Goal: Transaction & Acquisition: Obtain resource

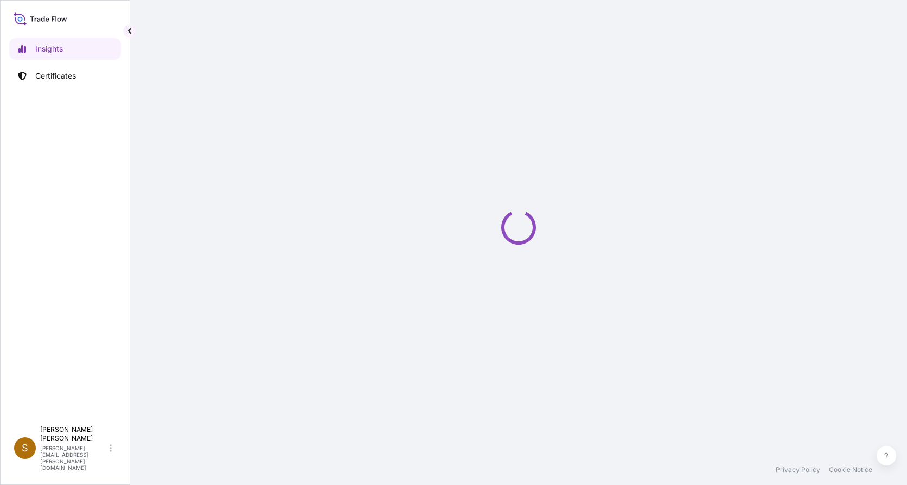
select select "2025"
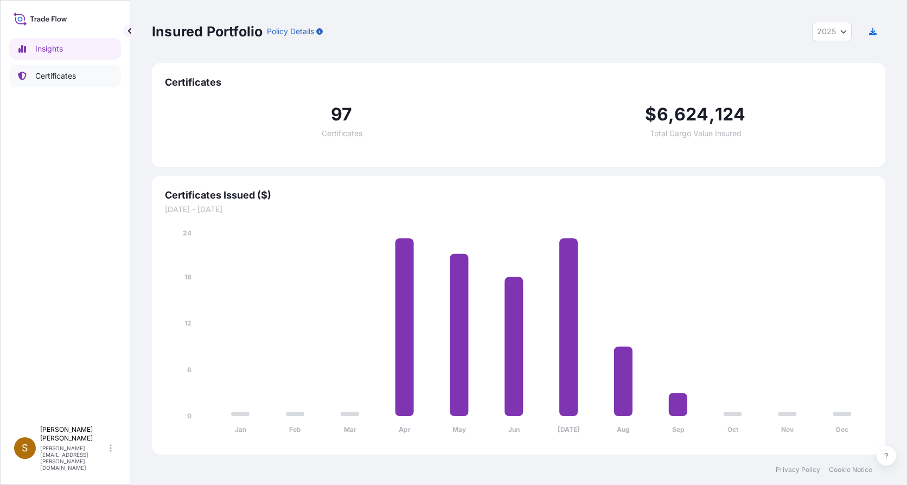
click at [65, 75] on p "Certificates" at bounding box center [55, 76] width 41 height 11
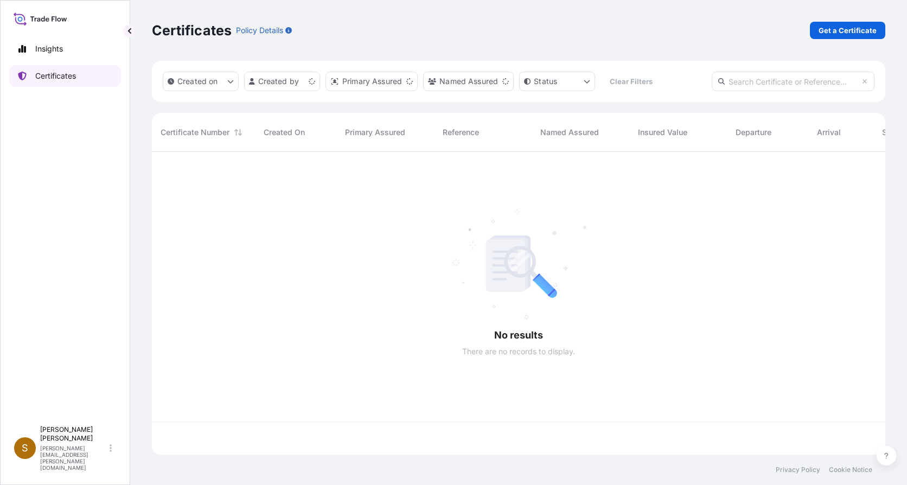
scroll to position [301, 726]
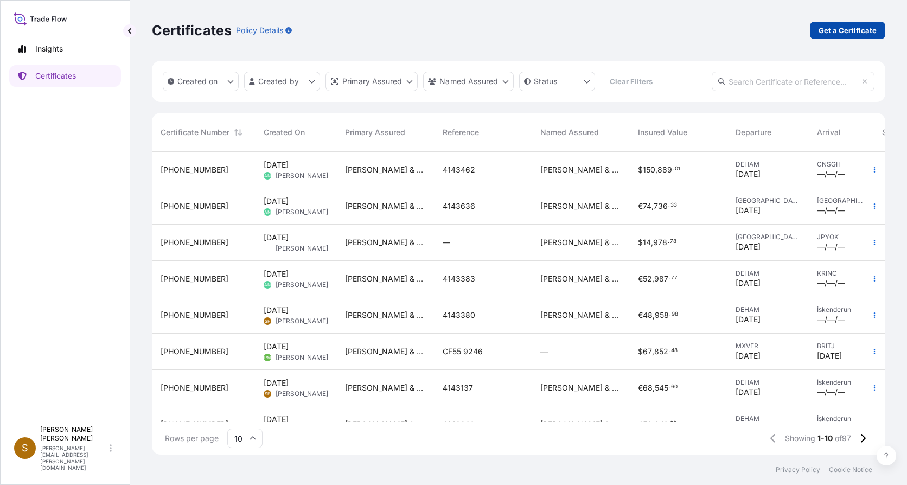
click at [862, 26] on p "Get a Certificate" at bounding box center [848, 30] width 58 height 11
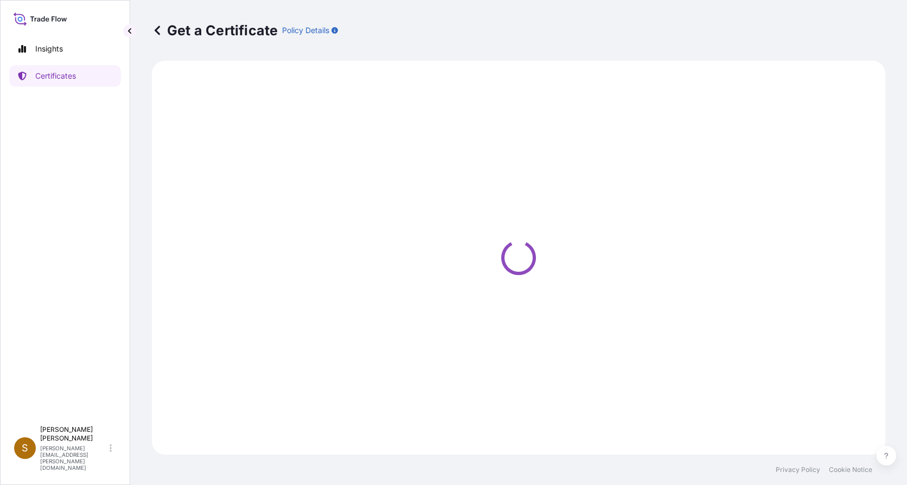
select select "Ocean Vessel"
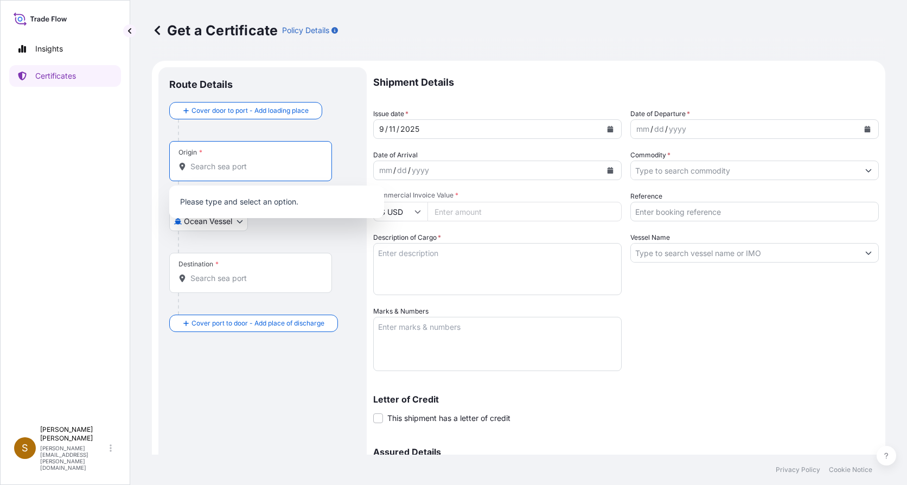
click at [224, 162] on input "Origin *" at bounding box center [254, 166] width 128 height 11
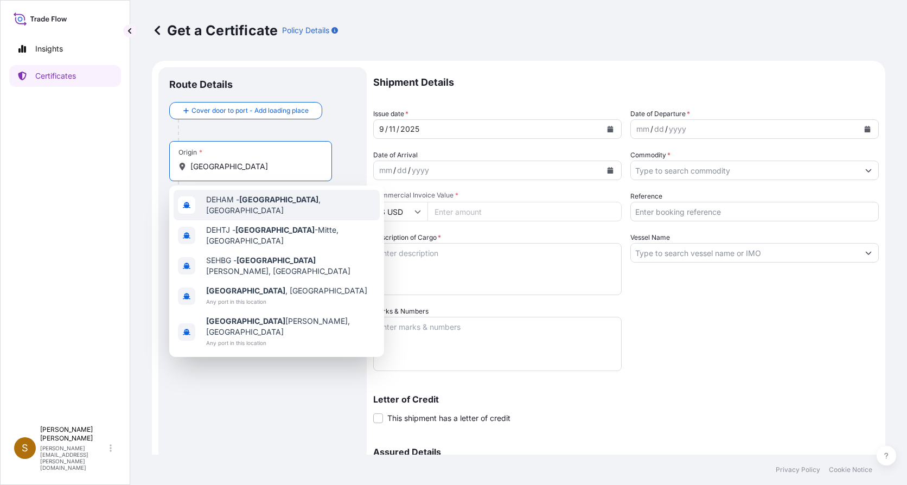
click at [240, 196] on div "DEHAM - [GEOGRAPHIC_DATA] , [GEOGRAPHIC_DATA]" at bounding box center [277, 205] width 206 height 30
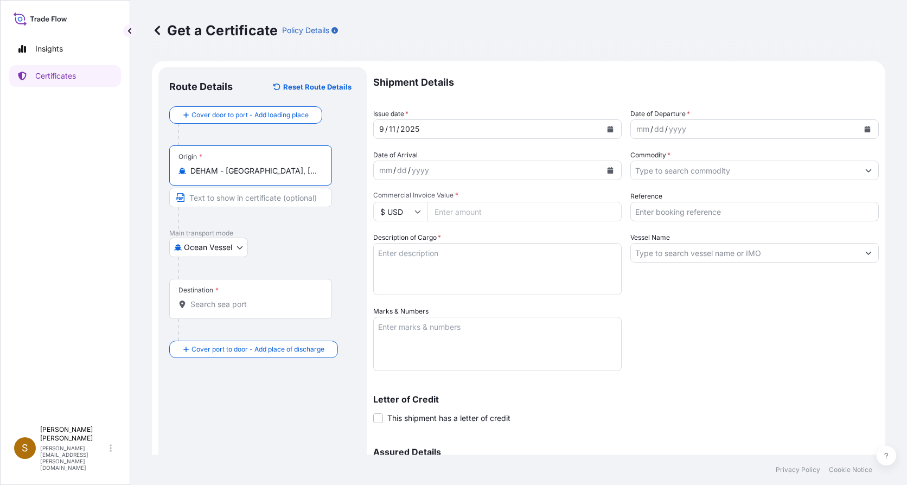
type input "DEHAM - [GEOGRAPHIC_DATA], [GEOGRAPHIC_DATA]"
click at [206, 303] on input "Destination *" at bounding box center [254, 304] width 128 height 11
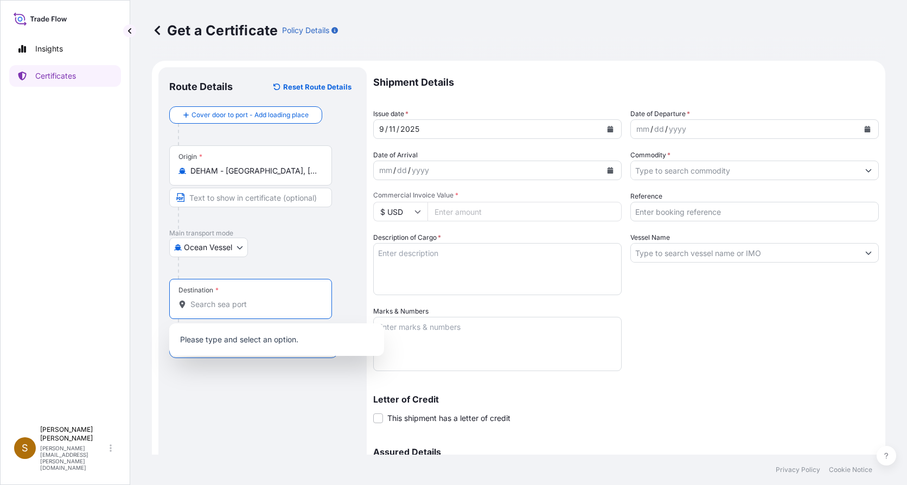
type input "U"
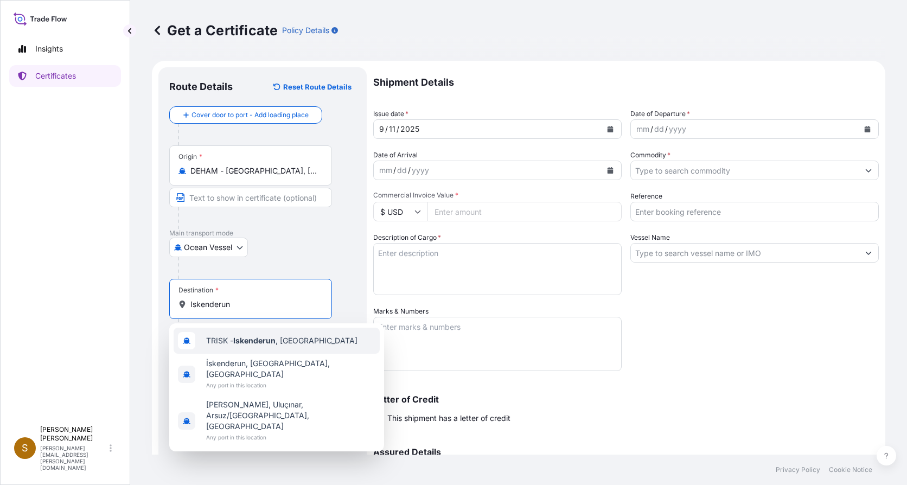
click at [224, 340] on span "TRISK - Iskenderun , [GEOGRAPHIC_DATA]" at bounding box center [281, 340] width 151 height 11
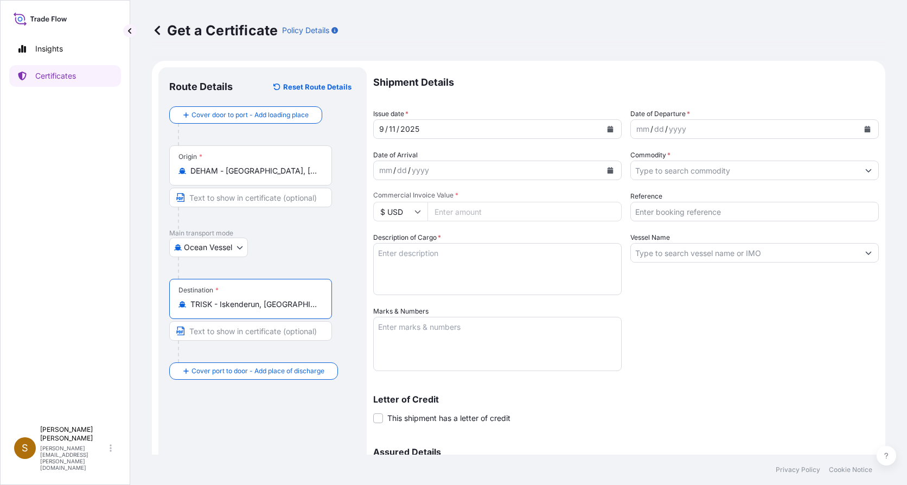
type input "TRISK - Iskenderun, [GEOGRAPHIC_DATA]"
click at [644, 131] on div "mm" at bounding box center [642, 129] width 15 height 13
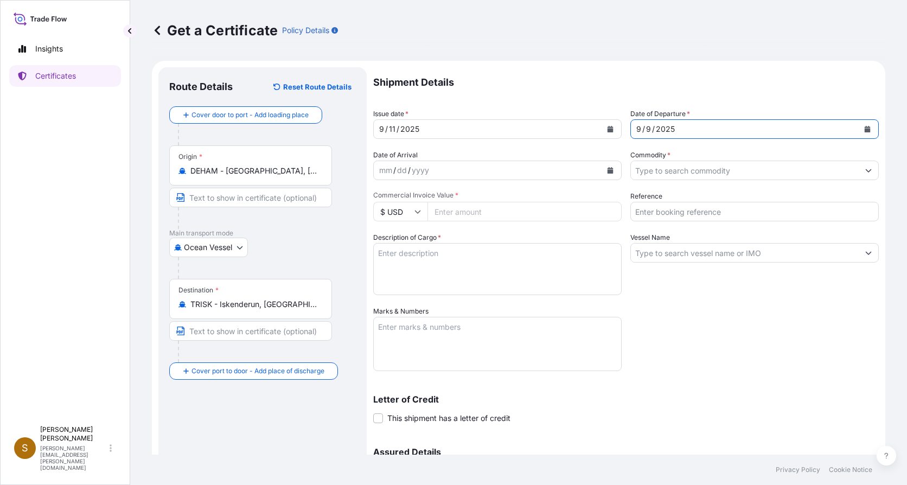
click at [657, 163] on input "Commodity *" at bounding box center [745, 171] width 228 height 20
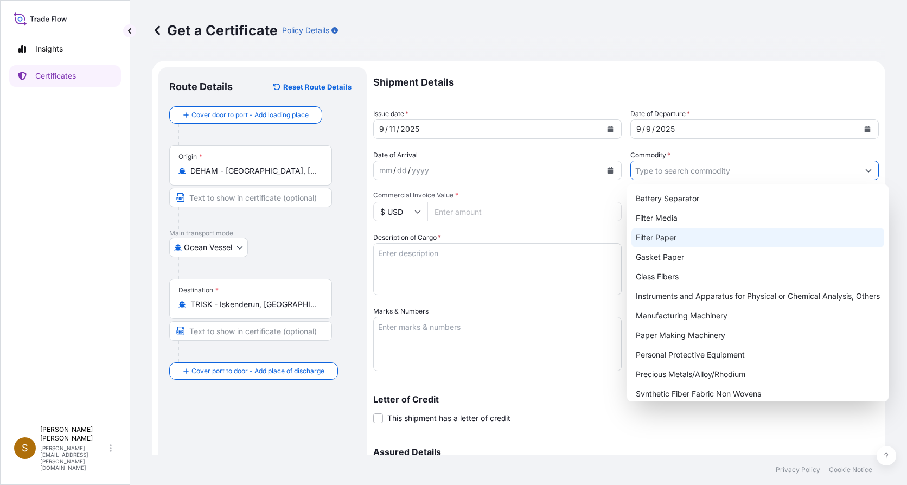
click at [659, 241] on div "Filter Paper" at bounding box center [758, 238] width 253 height 20
click at [866, 173] on icon "Show suggestions" at bounding box center [869, 170] width 7 height 7
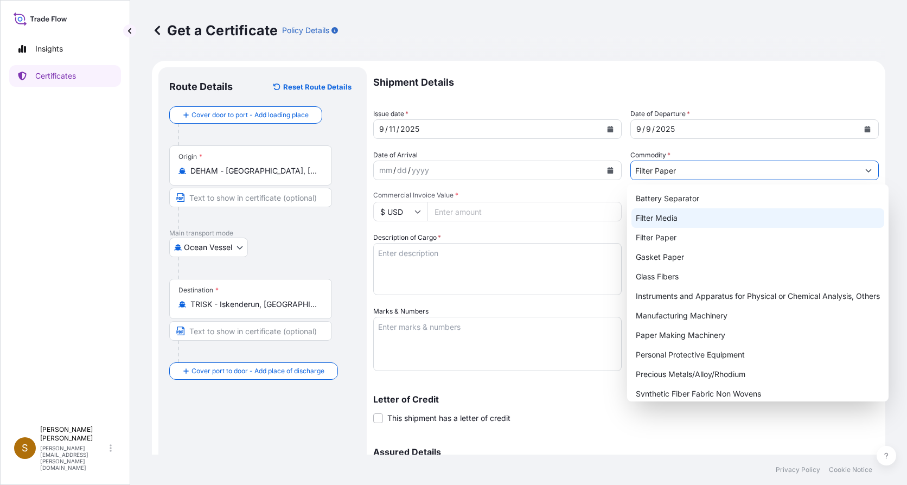
click at [691, 218] on div "Filter Media" at bounding box center [758, 218] width 253 height 20
type input "Filter Media"
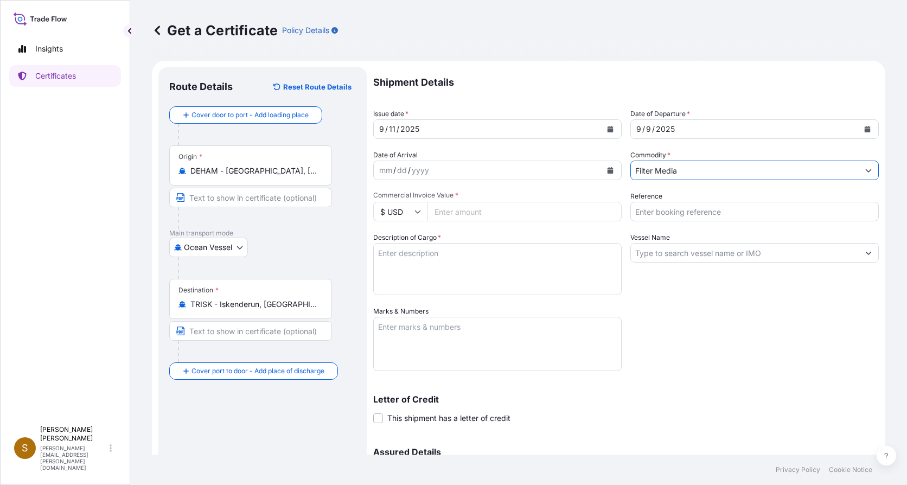
click at [418, 210] on icon at bounding box center [418, 211] width 7 height 7
click at [411, 241] on div "€ EUR" at bounding box center [401, 241] width 46 height 21
type input "€ EUR"
click at [471, 212] on input "Commercial Invoice Value *" at bounding box center [525, 212] width 194 height 20
type input "54861.76"
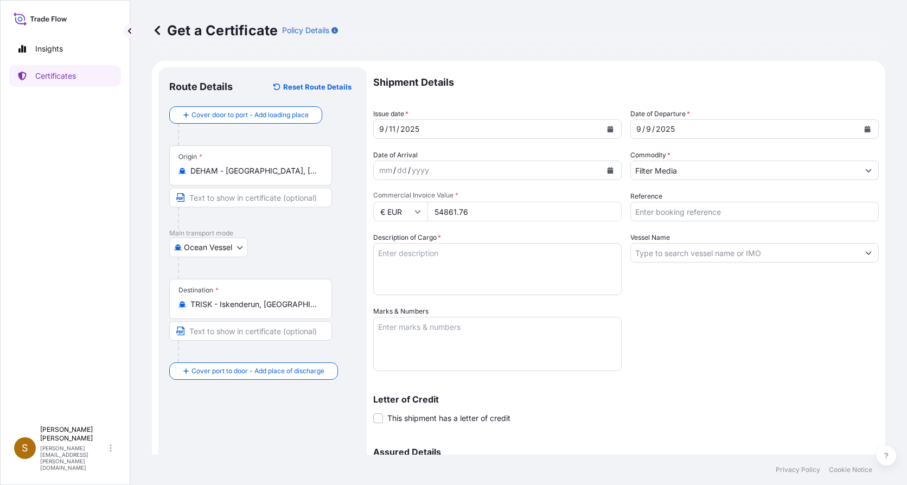
click at [645, 210] on input "Reference" at bounding box center [755, 212] width 249 height 20
type input "4143626"
click at [506, 278] on textarea "Description of Cargo *" at bounding box center [497, 269] width 249 height 52
type textarea "59 Packages - packed on 44 pallets Filter Paper in Reels + Micro Glass Fibre Me…"
click at [641, 258] on input "Vessel Name" at bounding box center [745, 253] width 228 height 20
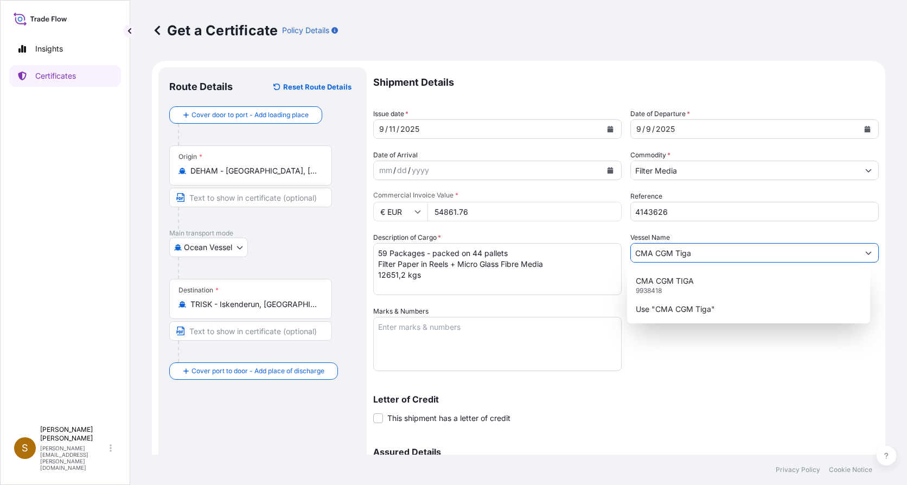
type input "CMA CGM Tiga"
click at [478, 339] on textarea "Marks & Numbers" at bounding box center [497, 344] width 249 height 54
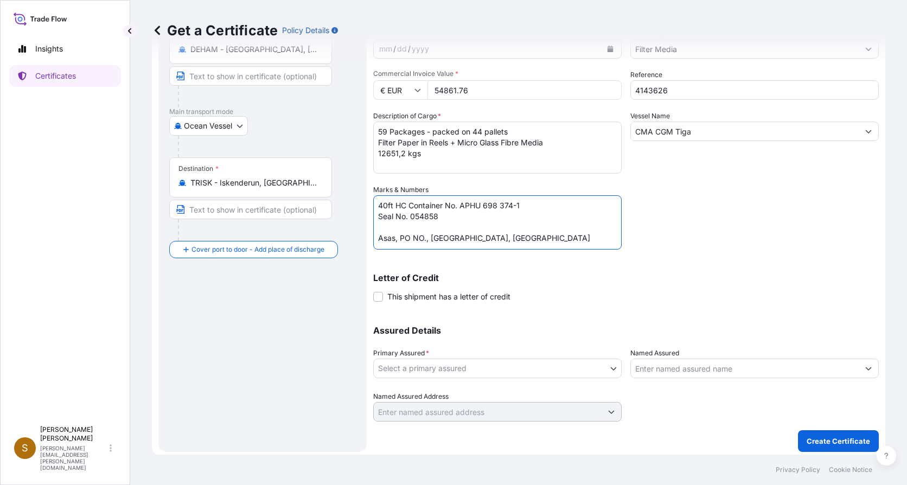
scroll to position [125, 0]
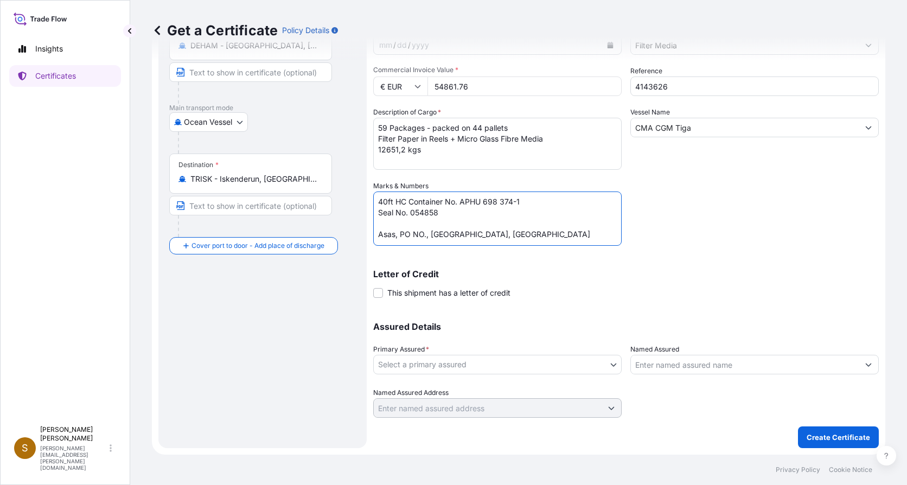
type textarea "40ft HC Container No. APHU 698 374-1 Seal No. 054858 Asas, PO NO., [GEOGRAPHIC_…"
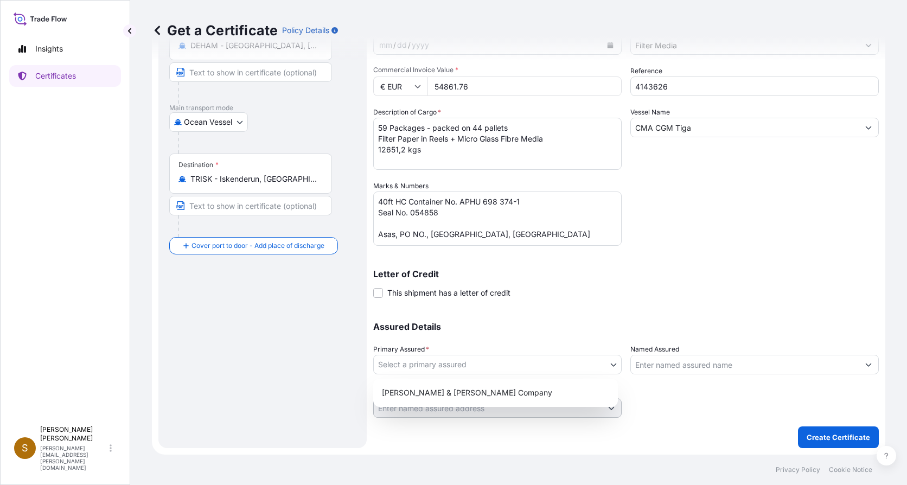
click at [609, 365] on body "Insights Certificates S [PERSON_NAME] [PERSON_NAME][EMAIL_ADDRESS][PERSON_NAME]…" at bounding box center [453, 242] width 907 height 485
click at [476, 393] on div "[PERSON_NAME] & [PERSON_NAME] Company" at bounding box center [496, 393] width 236 height 20
select select "31506"
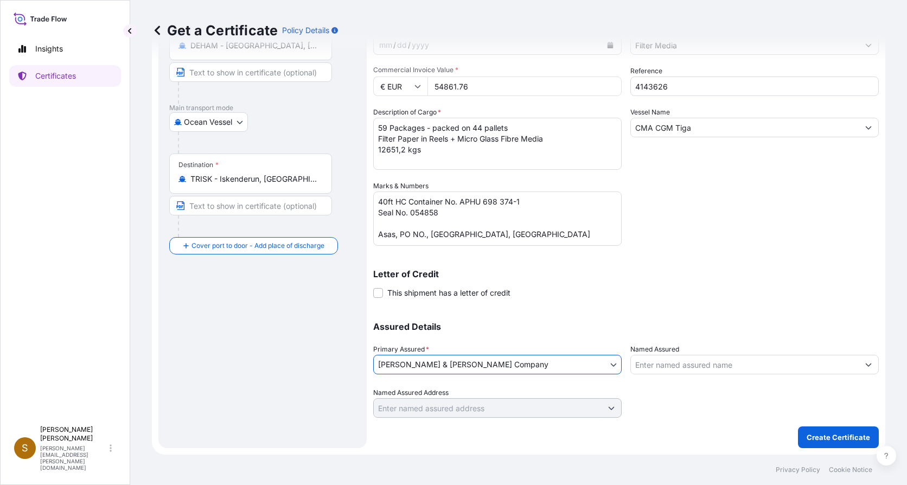
click at [866, 367] on icon "Show suggestions" at bounding box center [869, 364] width 7 height 7
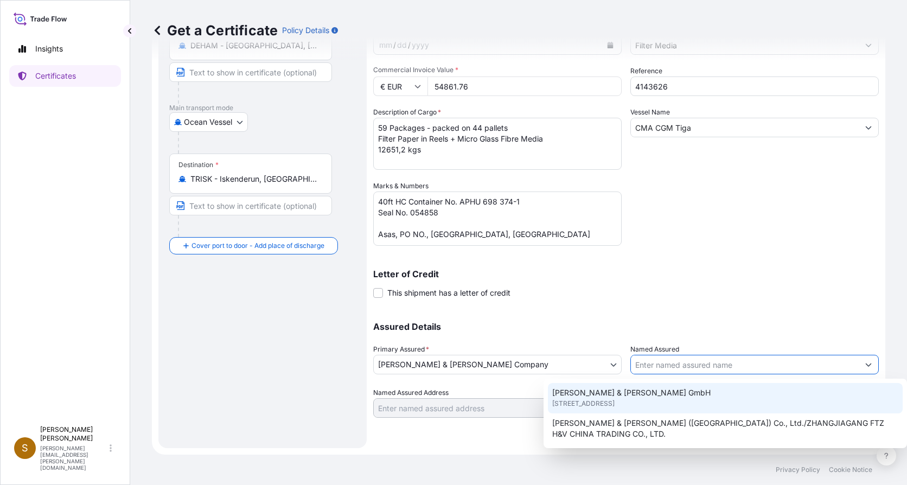
click at [615, 399] on span "[STREET_ADDRESS]" at bounding box center [583, 403] width 62 height 11
type input "[PERSON_NAME] & [PERSON_NAME] GmbH"
type input "[STREET_ADDRESS]"
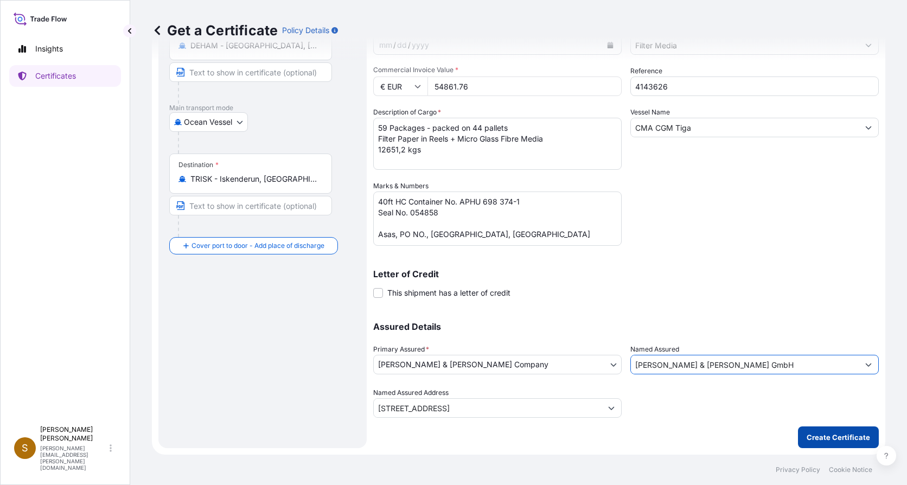
click at [822, 437] on p "Create Certificate" at bounding box center [838, 437] width 63 height 11
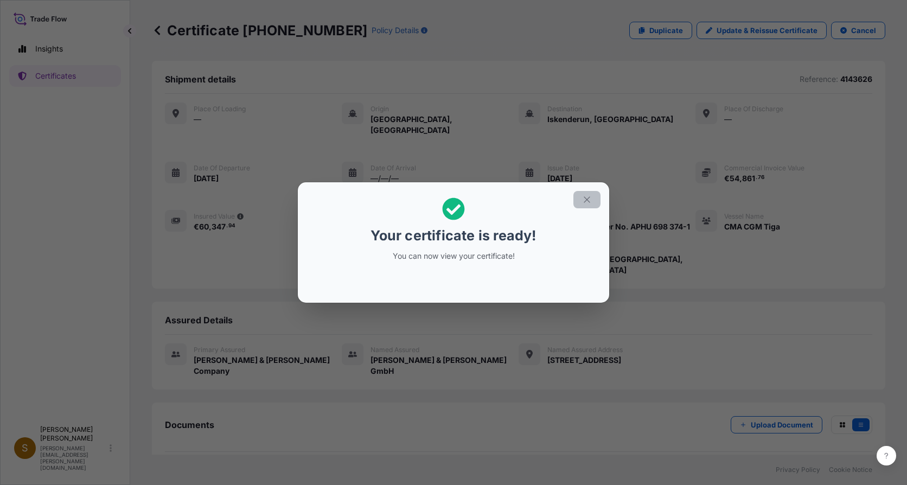
click at [586, 205] on button "button" at bounding box center [587, 199] width 27 height 17
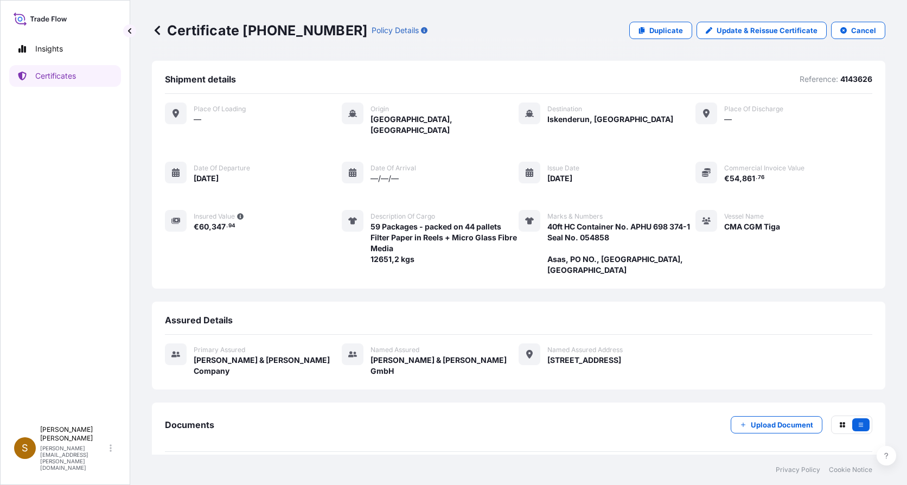
click at [202, 472] on span "Certificate" at bounding box center [213, 477] width 39 height 11
